Goal: Task Accomplishment & Management: Complete application form

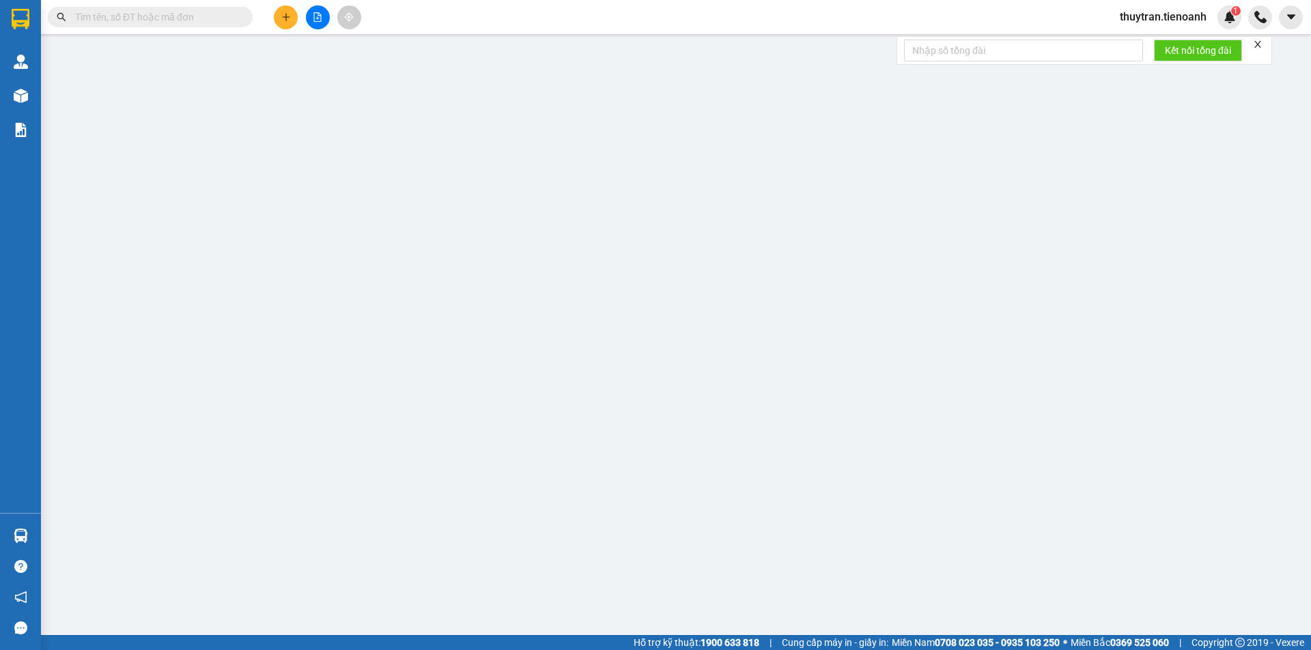
click at [290, 16] on button at bounding box center [286, 17] width 24 height 24
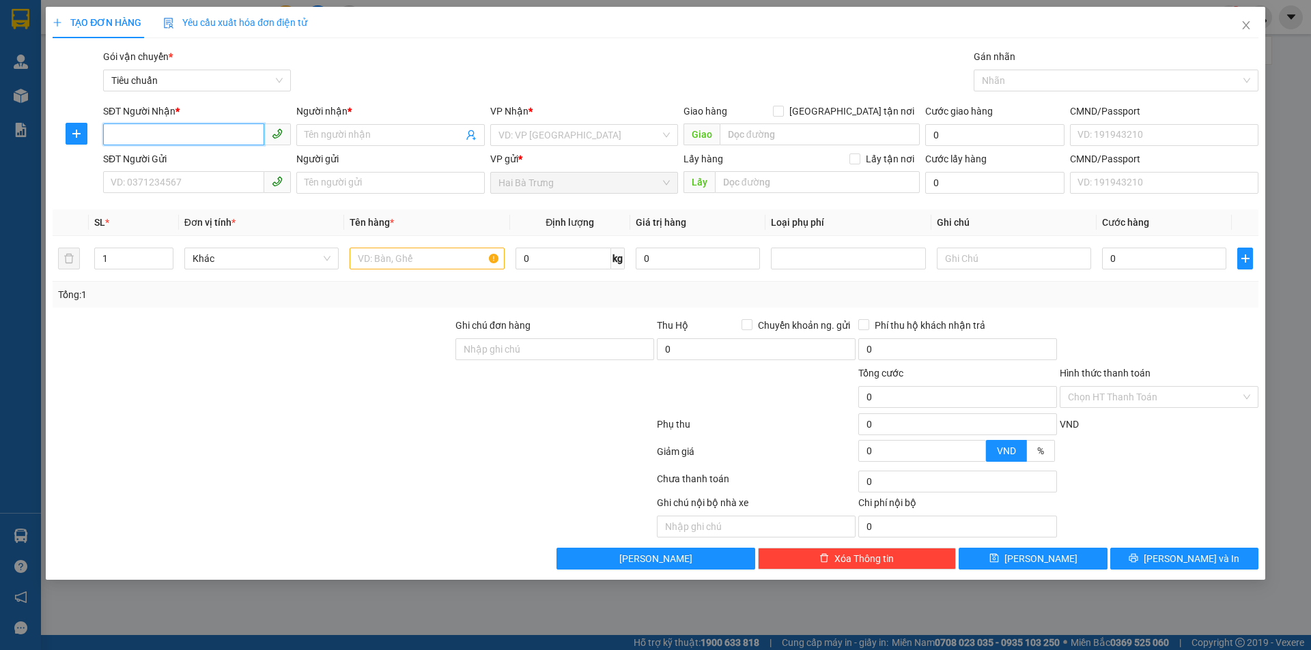
click at [179, 134] on input "SĐT Người Nhận *" at bounding box center [183, 135] width 161 height 22
paste input "0974515899"
type input "0974515899"
click at [346, 134] on input "Người nhận *" at bounding box center [383, 135] width 158 height 15
type input "sd"
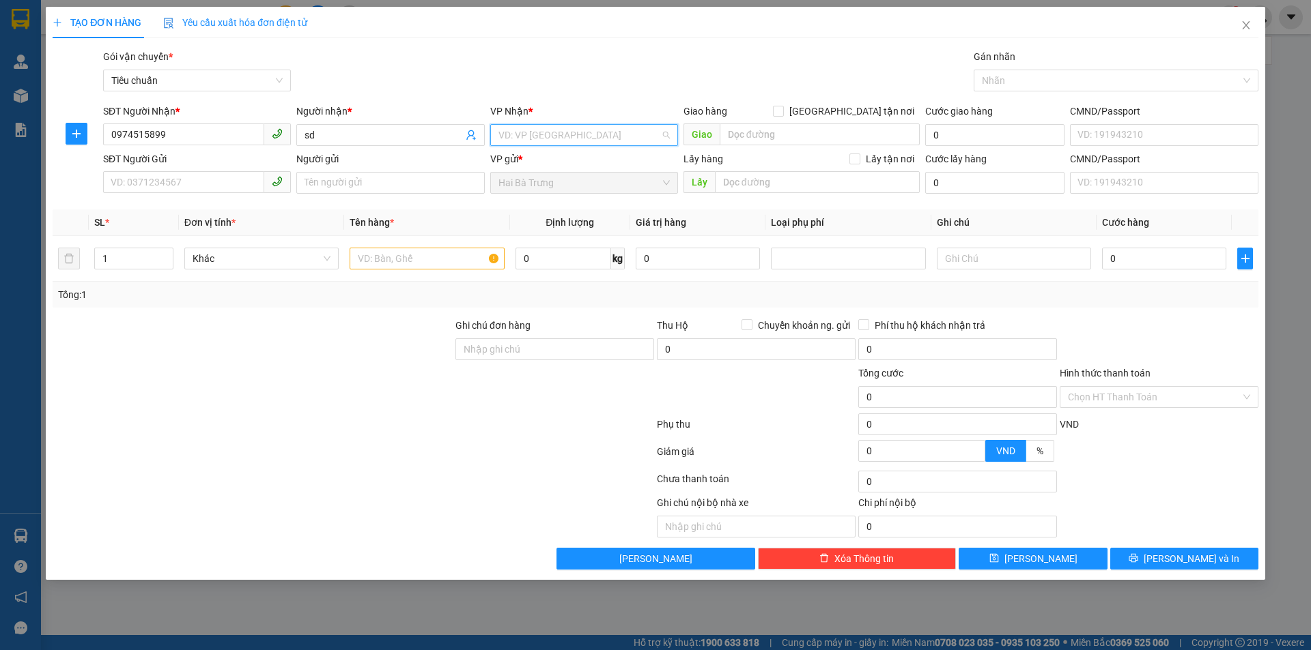
click at [545, 139] on input "search" at bounding box center [579, 135] width 162 height 20
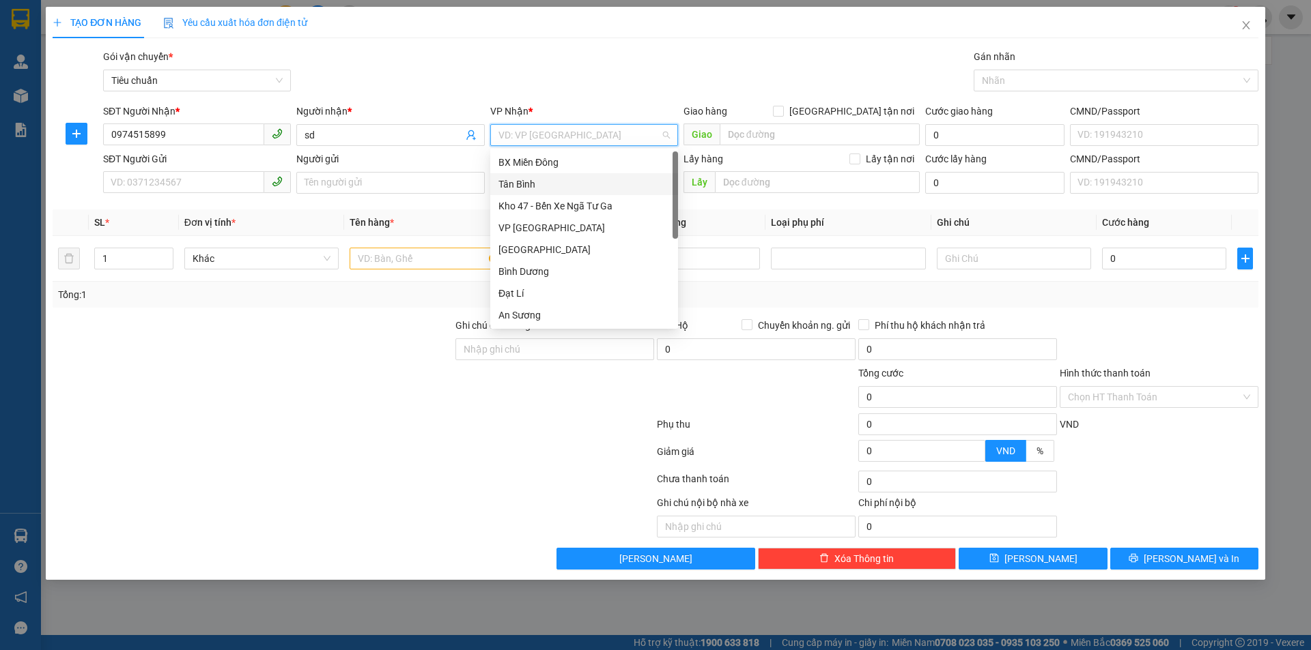
click at [518, 179] on div "Tân Bình" at bounding box center [583, 184] width 171 height 15
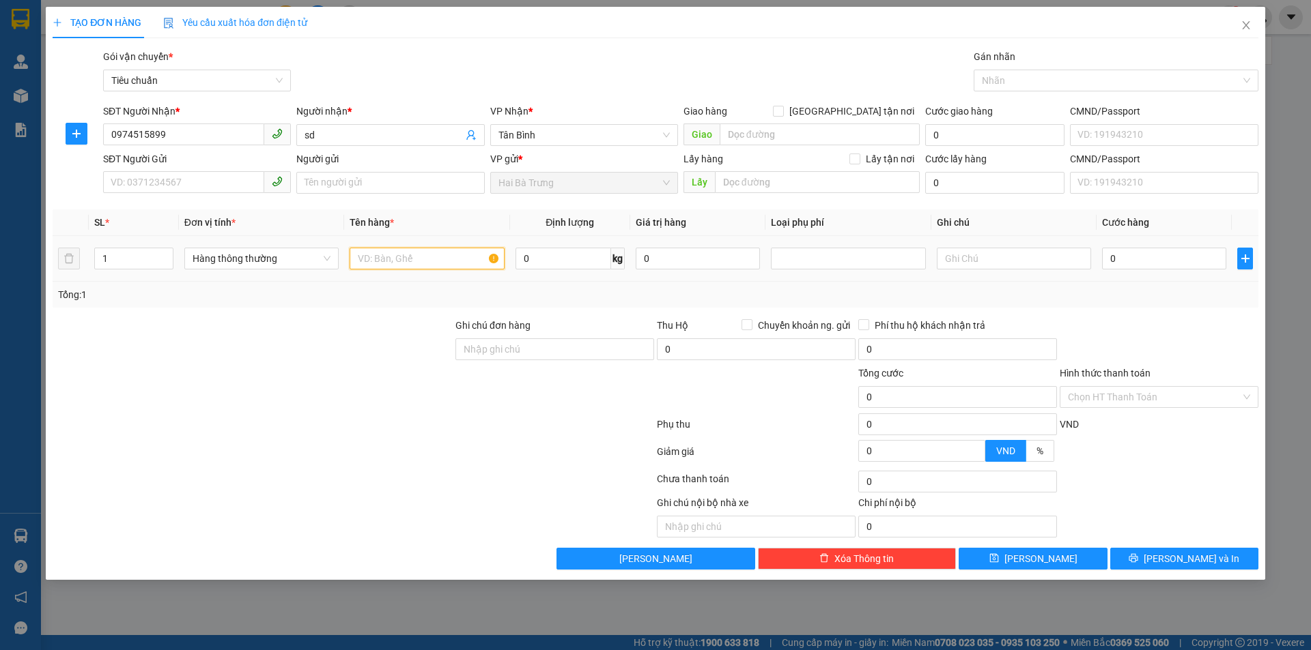
click at [381, 256] on input "text" at bounding box center [426, 259] width 154 height 22
type input "fdsà"
click at [536, 263] on input "0" at bounding box center [563, 259] width 96 height 22
type input "5"
click at [286, 504] on div at bounding box center [227, 517] width 352 height 42
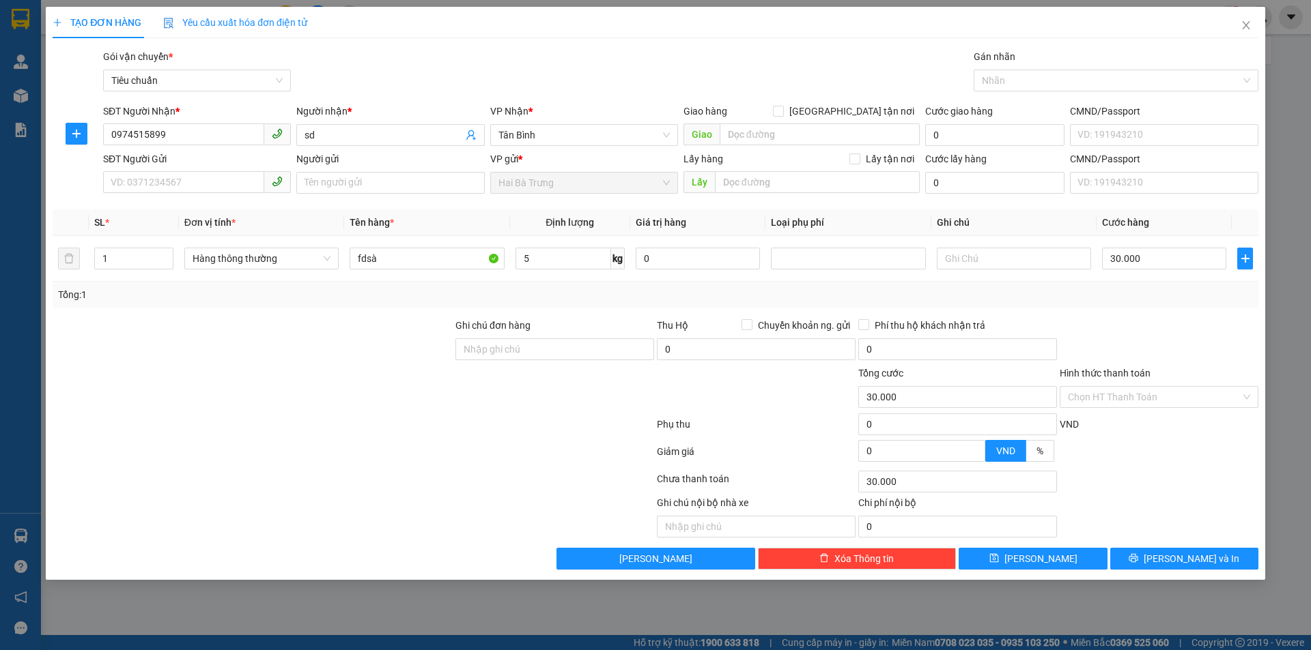
type input "30.000"
